Goal: Information Seeking & Learning: Learn about a topic

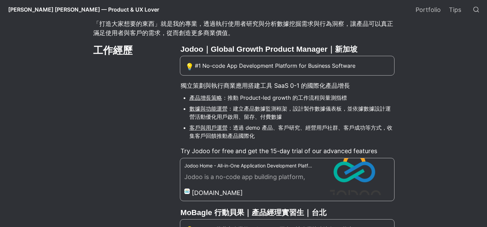
scroll to position [150, 0]
drag, startPoint x: 181, startPoint y: 51, endPoint x: 205, endPoint y: 48, distance: 24.7
click at [205, 48] on h3 "Jodoo｜Global Growth Product Manager｜新加坡" at bounding box center [287, 49] width 215 height 12
copy h3 "Jodoo"
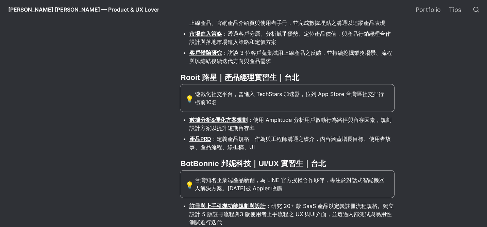
scroll to position [445, 0]
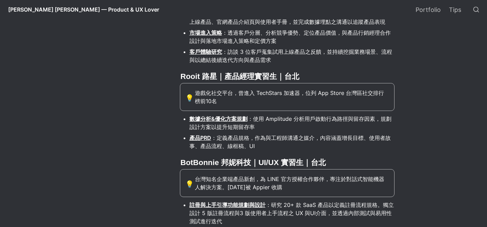
drag, startPoint x: 194, startPoint y: 181, endPoint x: 310, endPoint y: 188, distance: 116.0
click at [310, 188] on div "💡 台灣知名企業端產品新創，為 LINE 官方授權合作夥伴，專注於對話式智能機器人解決方案。[DATE]被 Appier 收購" at bounding box center [287, 183] width 215 height 28
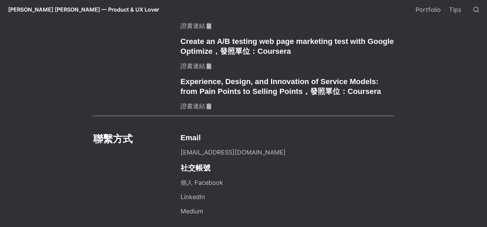
scroll to position [1717, 0]
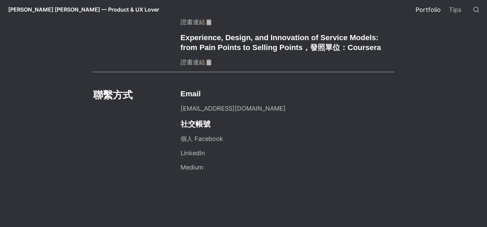
click at [430, 12] on link "Portfolio" at bounding box center [428, 9] width 33 height 19
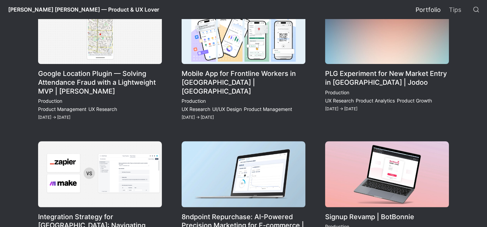
scroll to position [123, 0]
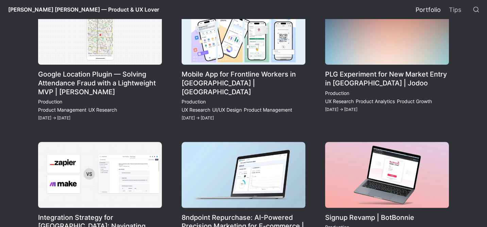
click at [342, 74] on link "PLG Experiment for New Market Entry in [GEOGRAPHIC_DATA] | Jodoo" at bounding box center [387, 60] width 124 height 123
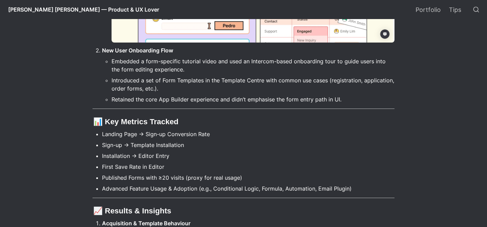
scroll to position [632, 0]
